Goal: Transaction & Acquisition: Download file/media

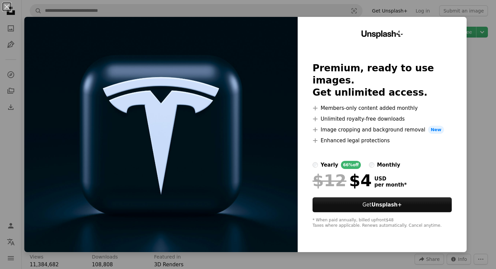
click at [471, 71] on div "An X shape Unsplash+ Premium, ready to use images. Get unlimited access. A plus…" at bounding box center [248, 134] width 496 height 269
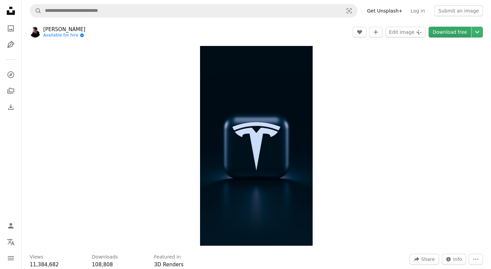
click at [460, 33] on link "Download free" at bounding box center [449, 32] width 43 height 11
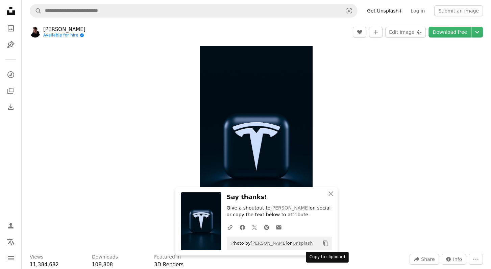
click at [325, 243] on icon "Copy content" at bounding box center [325, 243] width 6 height 6
click at [470, 97] on div "Zoom in" at bounding box center [256, 146] width 469 height 206
click at [204, 224] on img at bounding box center [201, 221] width 41 height 58
drag, startPoint x: 205, startPoint y: 222, endPoint x: 331, endPoint y: 192, distance: 129.6
click at [331, 192] on icon "An X shape" at bounding box center [330, 193] width 8 height 8
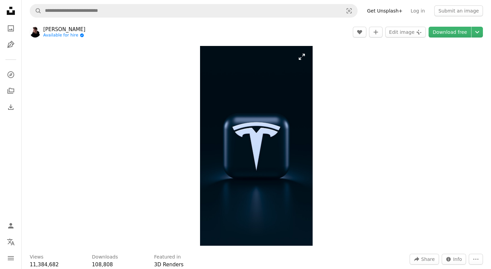
click at [301, 58] on img "Zoom in on this image" at bounding box center [256, 146] width 112 height 200
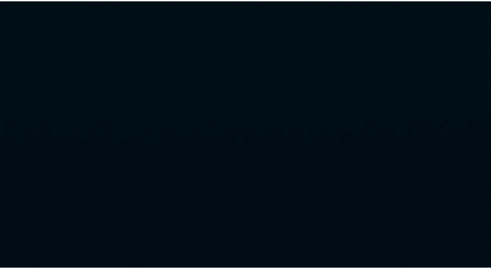
scroll to position [298, 0]
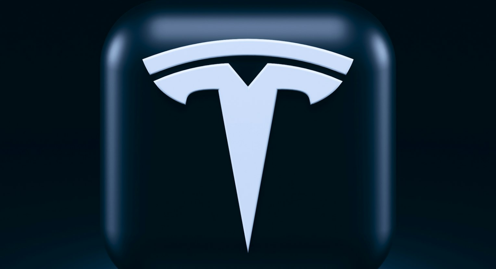
click at [477, 11] on img "Zoom out on this image" at bounding box center [248, 143] width 496 height 882
